Goal: Task Accomplishment & Management: Manage account settings

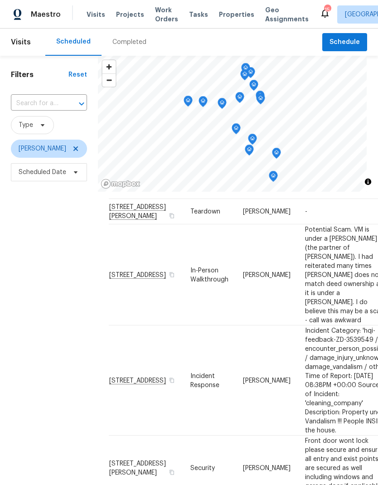
scroll to position [27, 0]
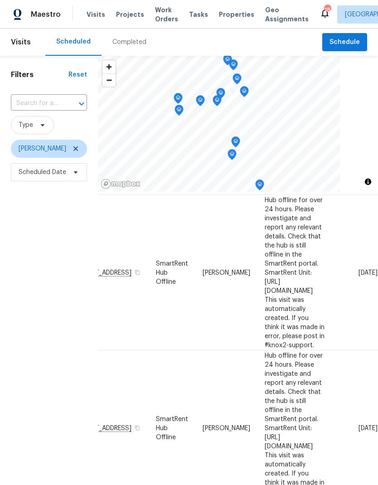
scroll to position [55, 93]
click at [0, 0] on icon at bounding box center [0, 0] width 0 height 0
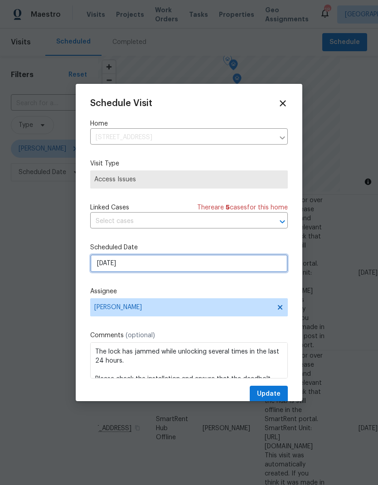
click at [254, 266] on input "10/7/2025" at bounding box center [189, 263] width 198 height 18
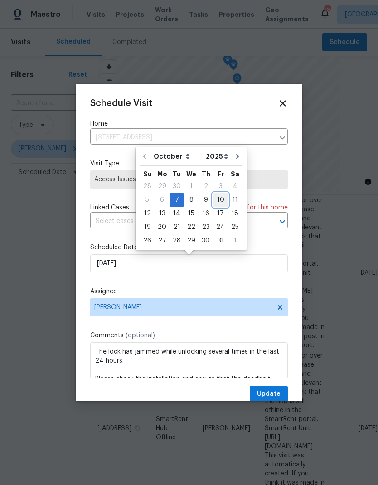
click at [220, 196] on div "10" at bounding box center [220, 200] width 15 height 13
type input "10/10/2025"
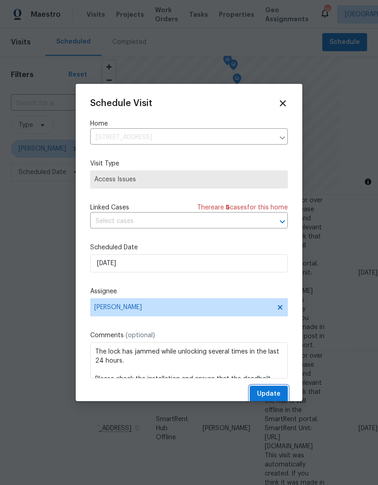
click at [273, 392] on span "Update" at bounding box center [269, 394] width 24 height 11
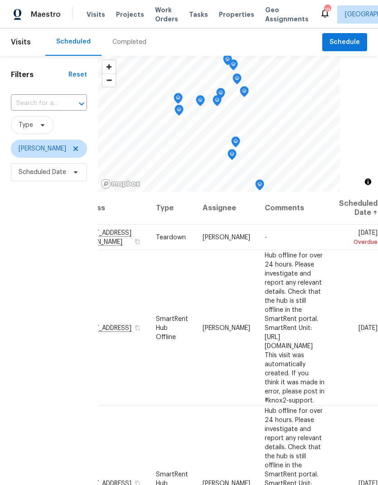
scroll to position [0, 93]
click at [0, 0] on icon at bounding box center [0, 0] width 0 height 0
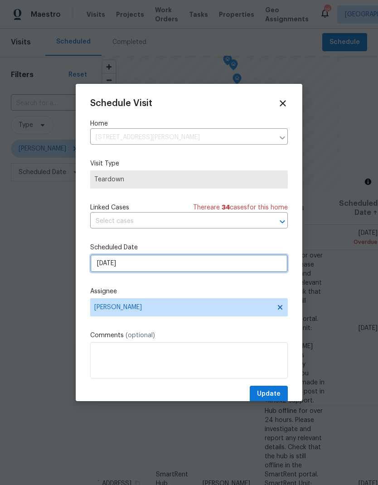
click at [132, 259] on input "10/5/2025" at bounding box center [189, 263] width 198 height 18
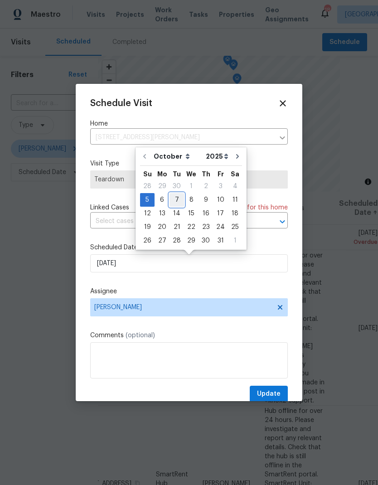
click at [176, 196] on div "7" at bounding box center [177, 200] width 15 height 13
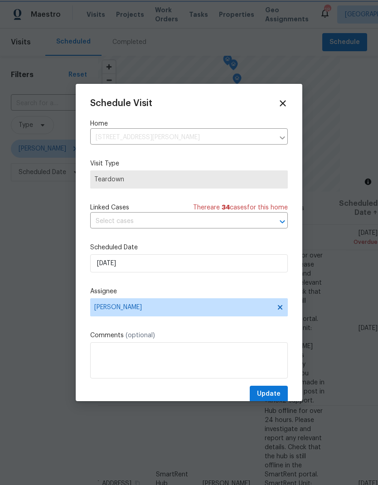
type input "10/7/2025"
click at [280, 392] on span "Update" at bounding box center [269, 394] width 24 height 11
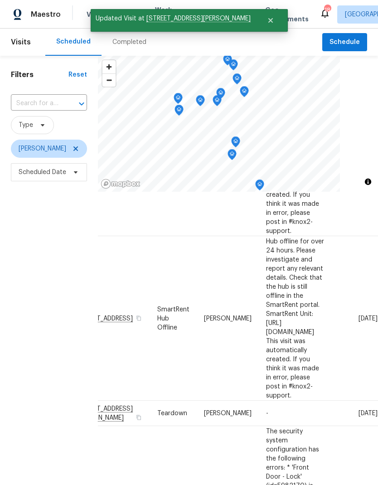
scroll to position [153, 93]
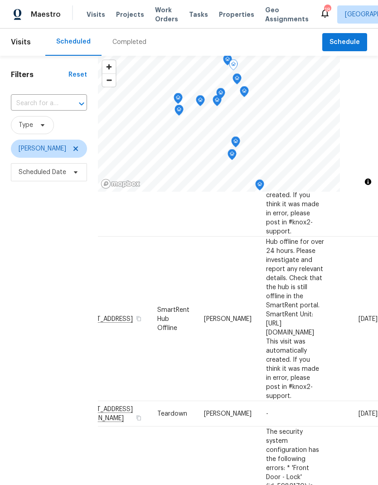
click at [0, 0] on icon at bounding box center [0, 0] width 0 height 0
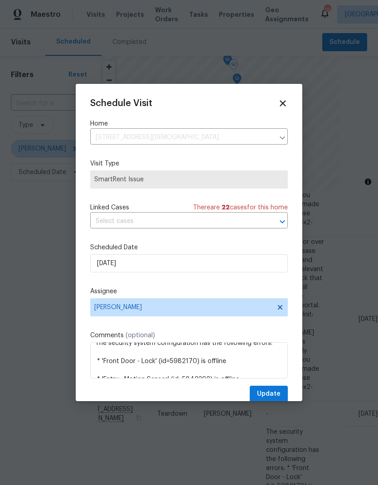
scroll to position [5, 0]
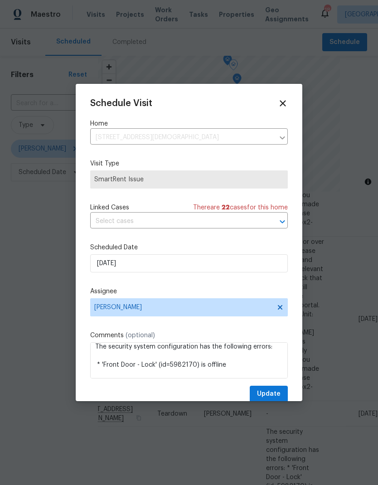
click at [284, 103] on icon at bounding box center [283, 103] width 10 height 10
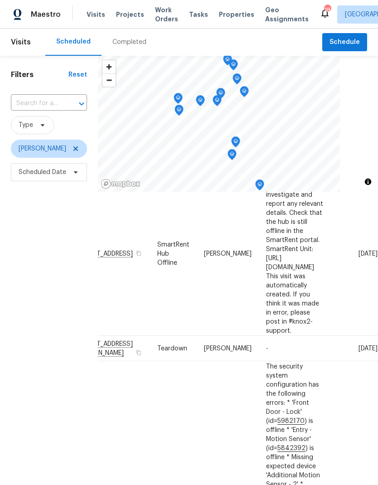
scroll to position [218, 93]
click at [0, 0] on icon at bounding box center [0, 0] width 0 height 0
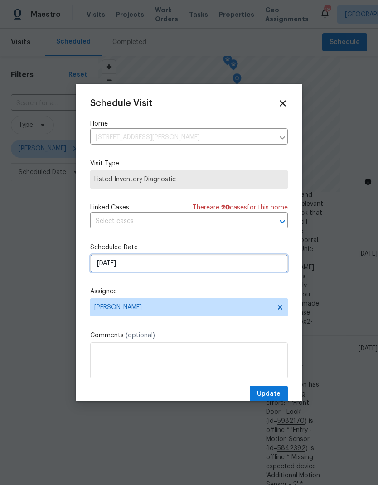
click at [106, 268] on input "10/8/2025" at bounding box center [189, 263] width 198 height 18
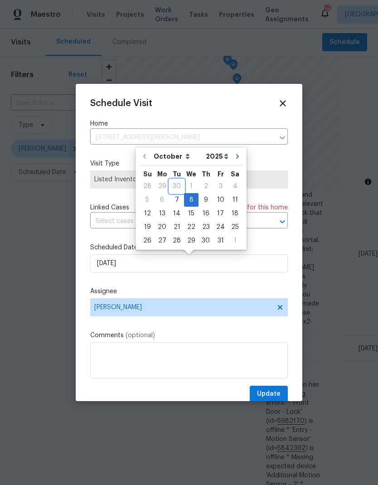
click at [173, 190] on div "30" at bounding box center [177, 186] width 15 height 13
click at [176, 196] on div "7" at bounding box center [177, 200] width 15 height 13
type input "10/7/2025"
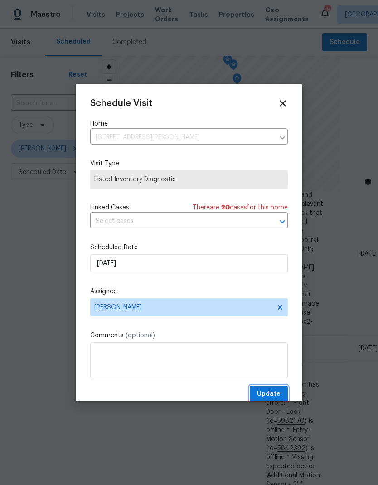
click at [286, 401] on button "Update" at bounding box center [269, 394] width 38 height 17
